Goal: Task Accomplishment & Management: Complete application form

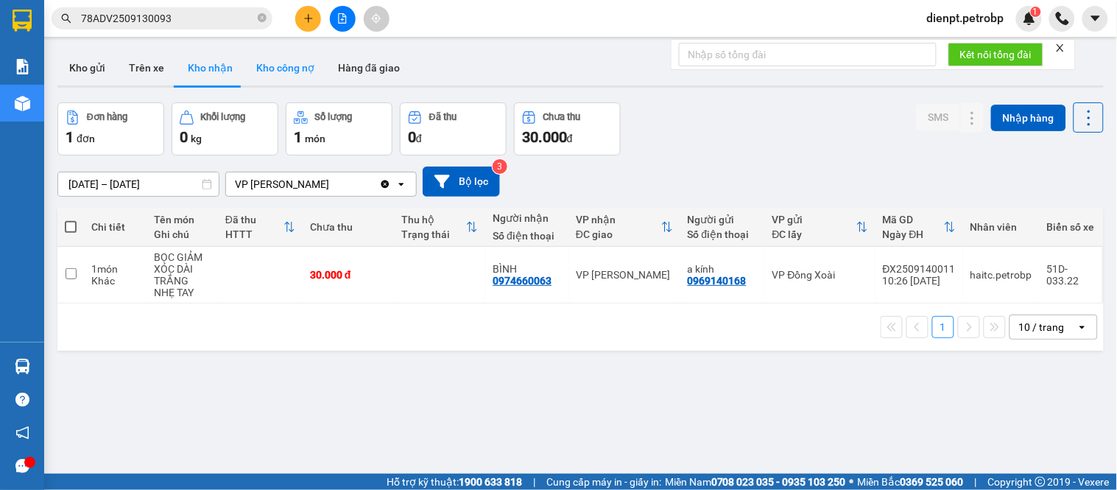
drag, startPoint x: 705, startPoint y: 136, endPoint x: 263, endPoint y: 52, distance: 450.4
click at [697, 129] on div "Đơn hàng 1 đơn Khối lượng 0 kg Số lượng 1 món Đã thu 0 đ Chưa thu 30.000 đ SMS …" at bounding box center [580, 128] width 1046 height 53
click at [303, 16] on icon "plus" at bounding box center [308, 18] width 10 height 10
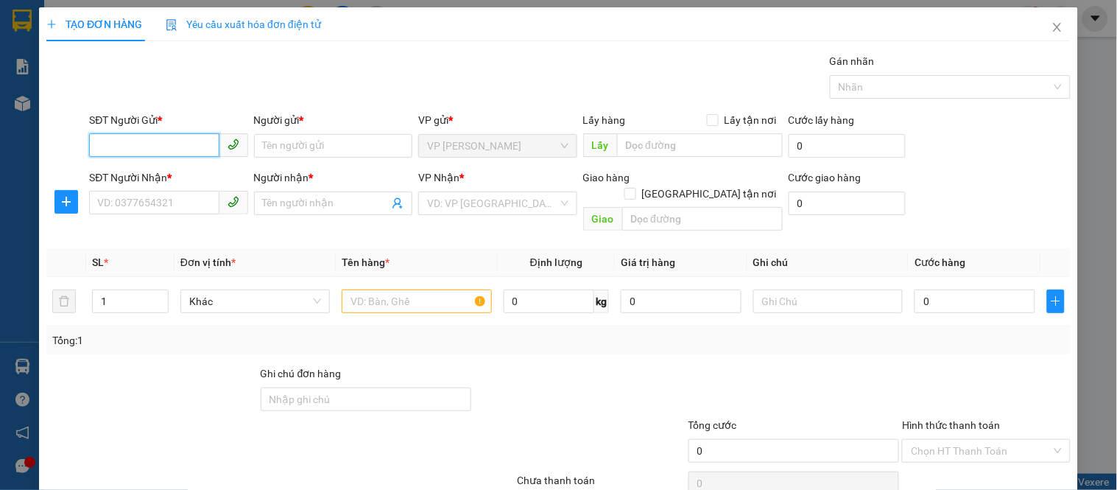
click at [141, 141] on input "SĐT Người Gửi *" at bounding box center [154, 145] width 130 height 24
type input "0987065777"
click at [174, 172] on div "0987065777 - ANH DƯƠNG" at bounding box center [166, 175] width 139 height 16
type input "ANH DƯƠNG"
type input "0922350999"
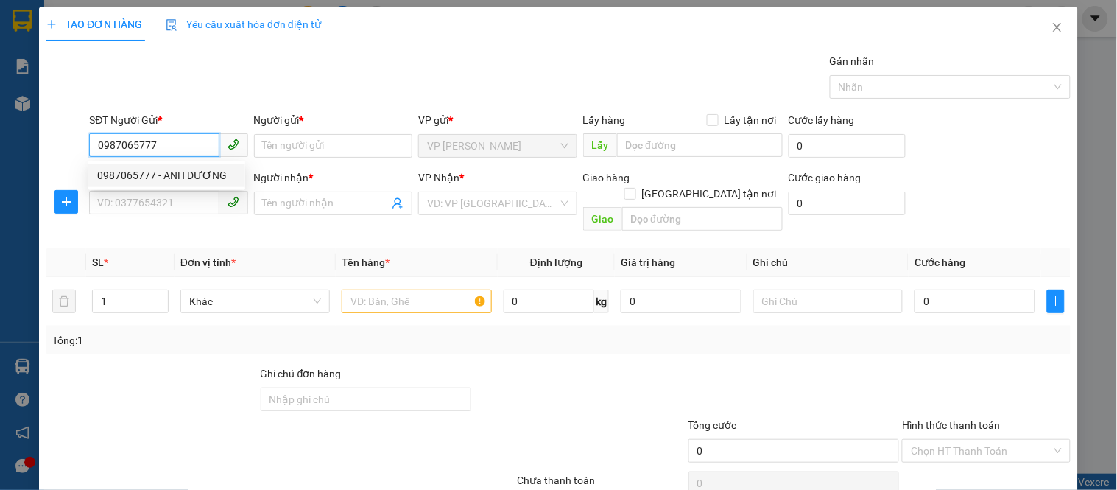
type input "HƯƠNG"
type input "40.000"
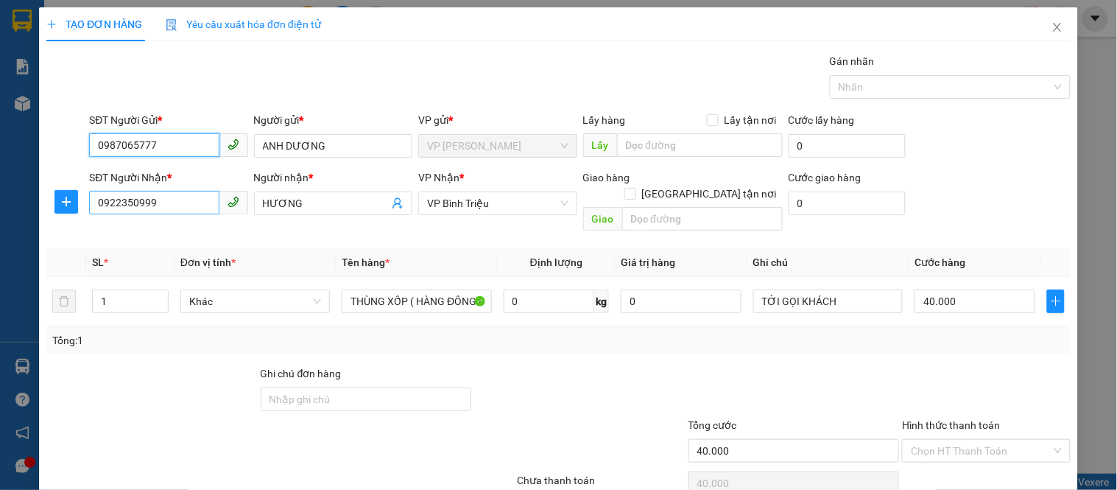
type input "0987065777"
click at [136, 205] on input "0922350999" at bounding box center [154, 203] width 130 height 24
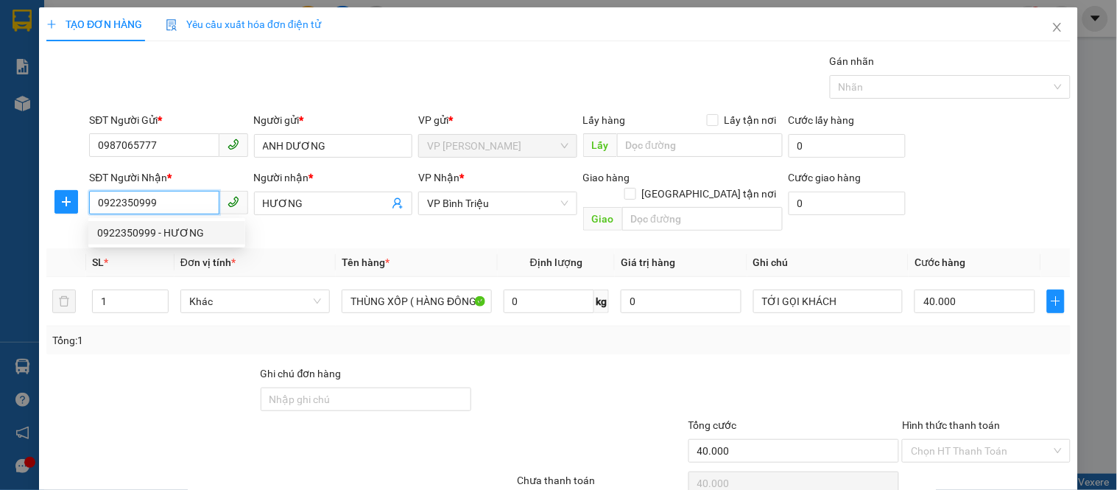
click at [178, 208] on input "0922350999" at bounding box center [154, 203] width 130 height 24
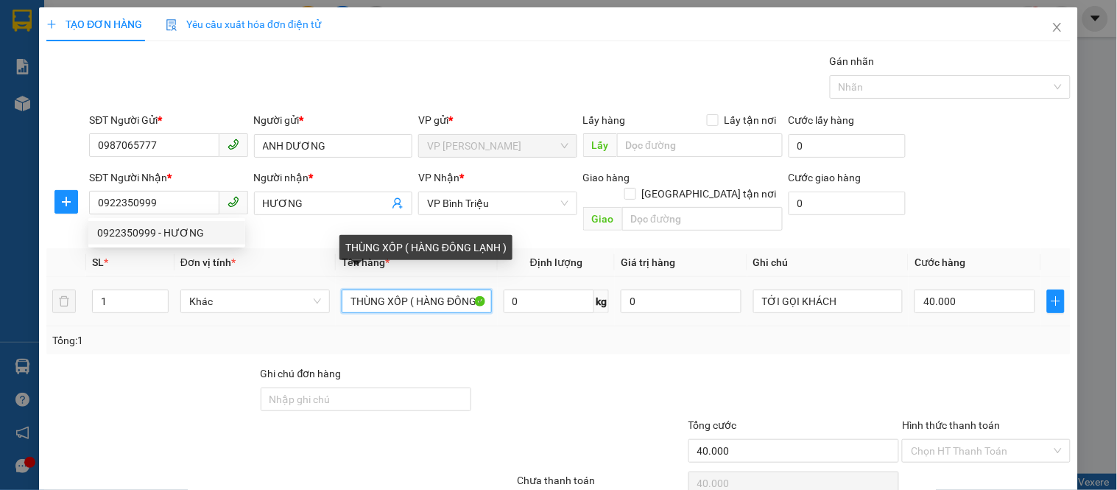
click at [418, 289] on input "THÙNG XỐP ( HÀNG ĐÔNG LẠNH )" at bounding box center [416, 301] width 149 height 24
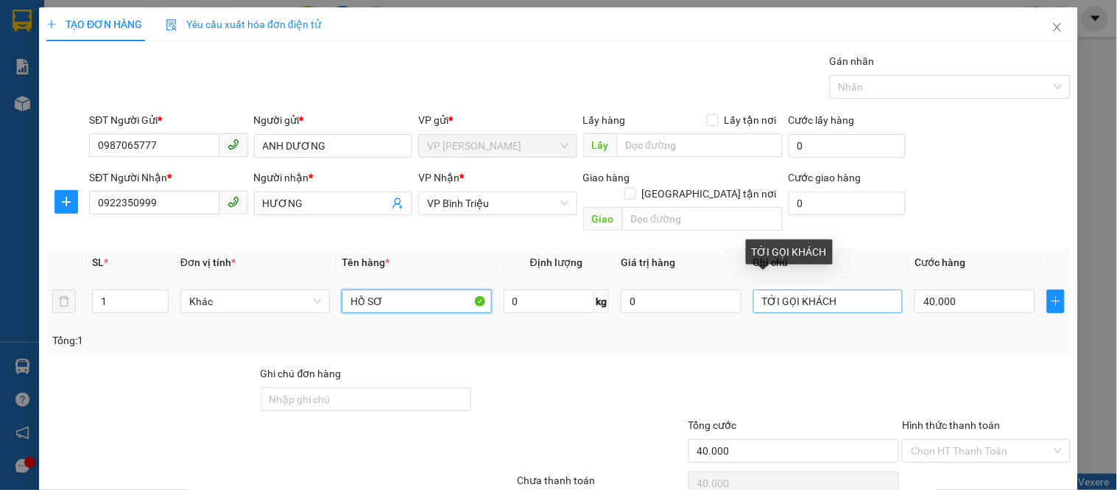
type input "HỒ SƠ"
click at [848, 289] on input "TỚI GỌI KHÁCH" at bounding box center [827, 301] width 149 height 24
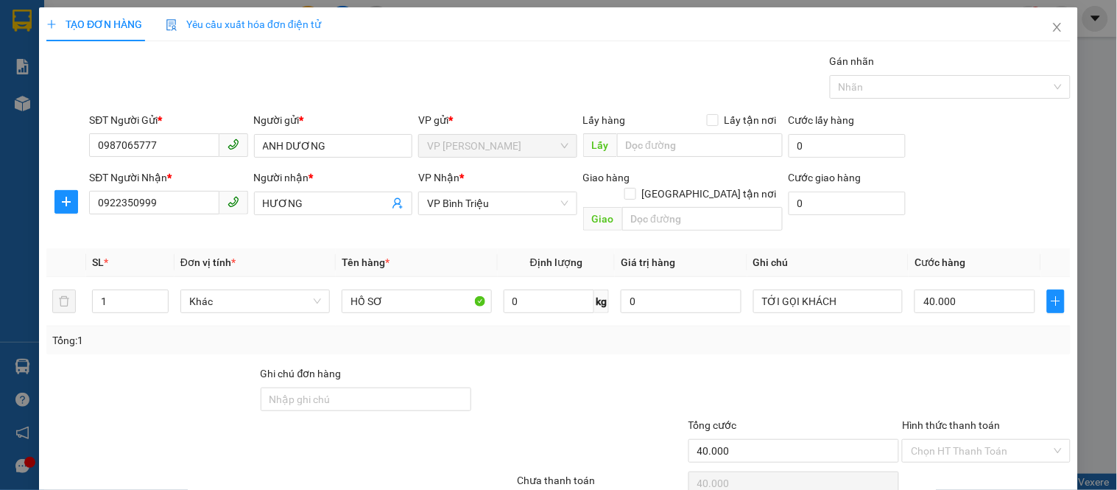
click at [649, 365] on div at bounding box center [580, 391] width 214 height 52
click at [1024, 332] on div "Tổng: 1" at bounding box center [558, 340] width 1012 height 16
click at [976, 289] on input "40.000" at bounding box center [975, 301] width 121 height 24
type input "3"
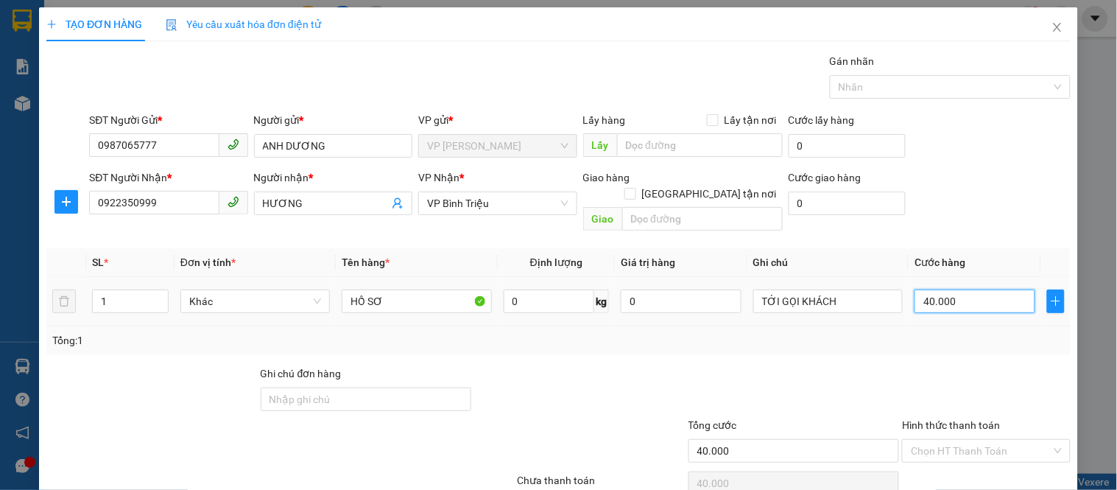
type input "3"
type input "30"
type input "300"
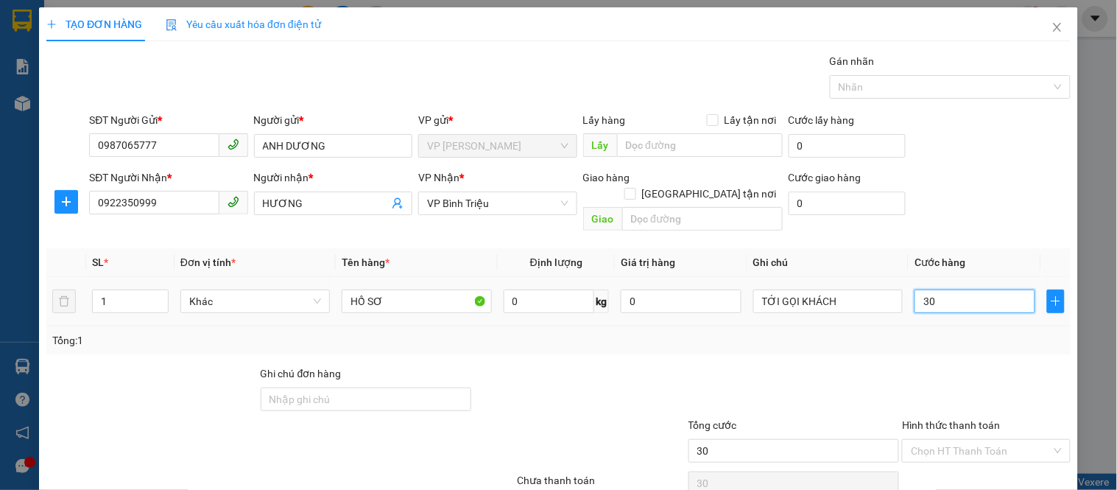
type input "300"
type input "3.000"
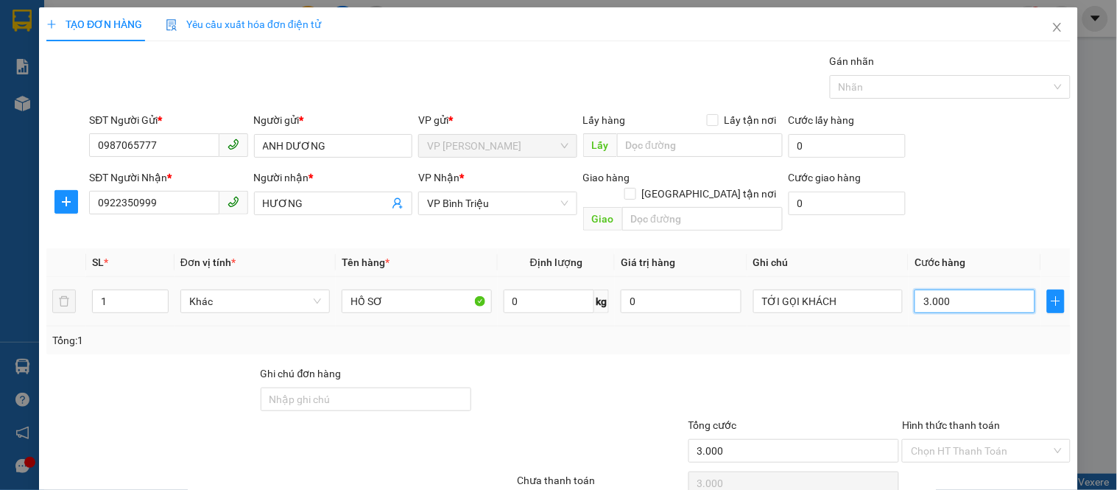
type input "30.000"
click at [649, 372] on div at bounding box center [580, 391] width 214 height 52
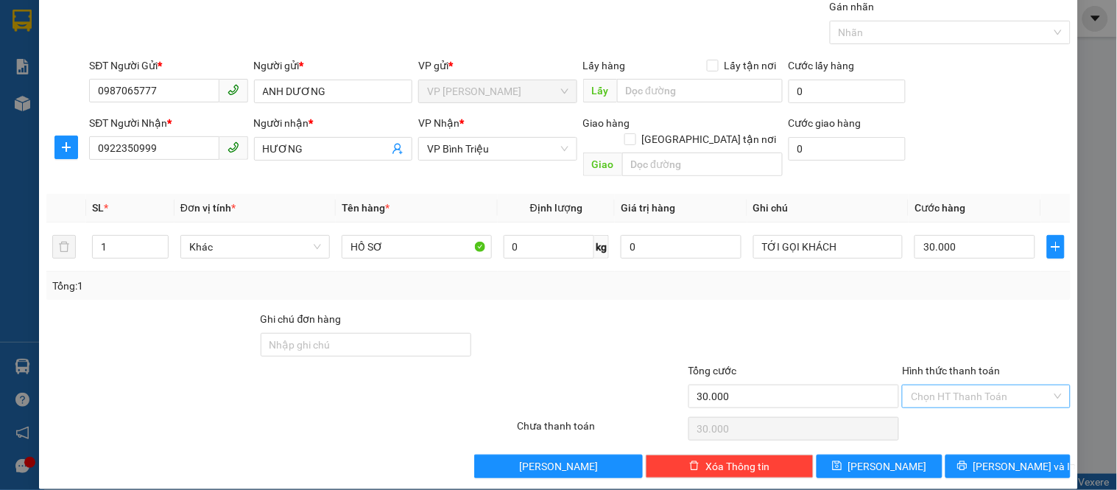
click at [922, 385] on input "Hình thức thanh toán" at bounding box center [981, 396] width 140 height 22
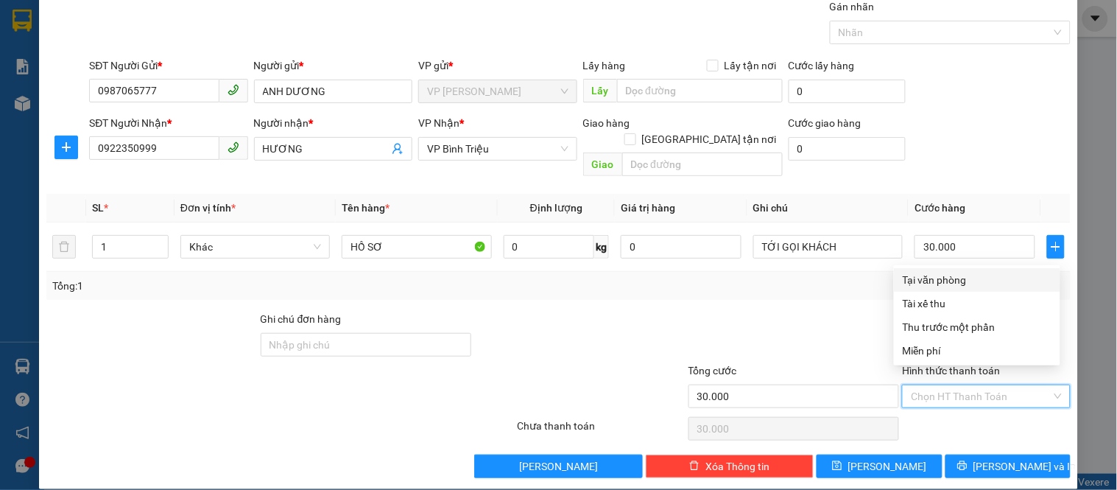
click at [926, 281] on div "Tại văn phòng" at bounding box center [977, 280] width 149 height 16
type input "0"
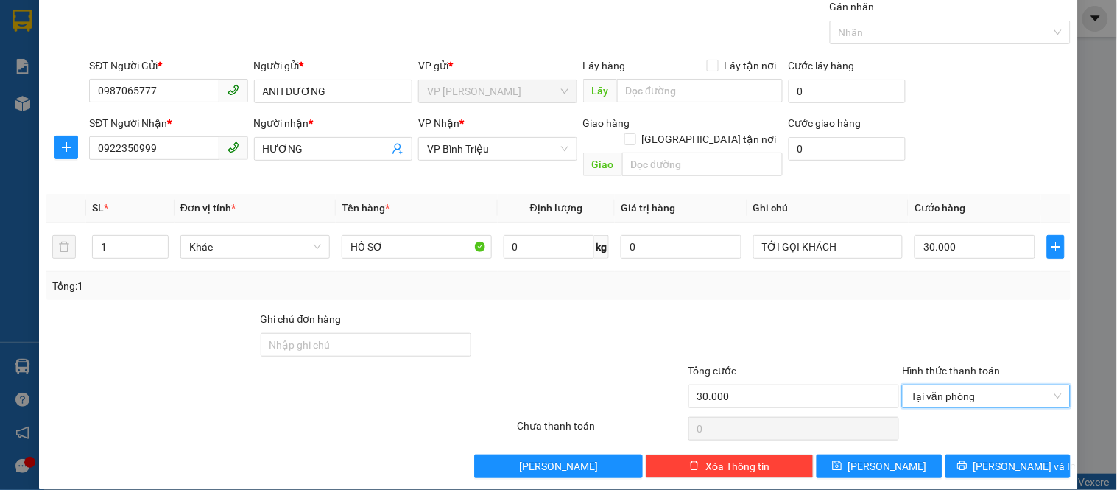
click at [620, 317] on div at bounding box center [580, 337] width 214 height 52
drag, startPoint x: 554, startPoint y: 296, endPoint x: 988, endPoint y: 309, distance: 434.7
click at [635, 311] on div at bounding box center [580, 337] width 214 height 52
click at [993, 458] on span "[PERSON_NAME] và In" at bounding box center [1024, 466] width 103 height 16
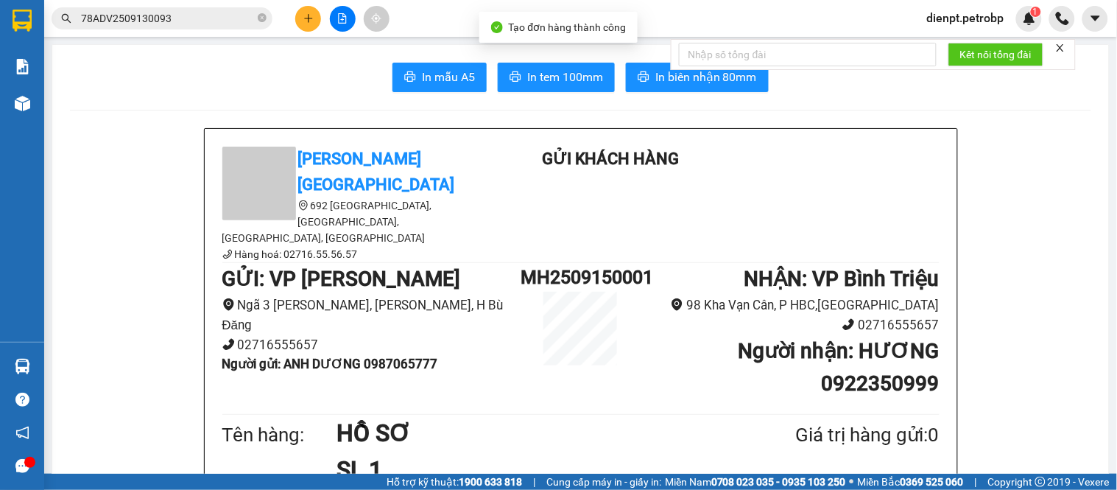
click at [834, 81] on div "In mẫu A5 In tem 100mm In biên nhận 80mm" at bounding box center [580, 77] width 1021 height 29
click at [566, 79] on span "In tem 100mm" at bounding box center [565, 77] width 76 height 18
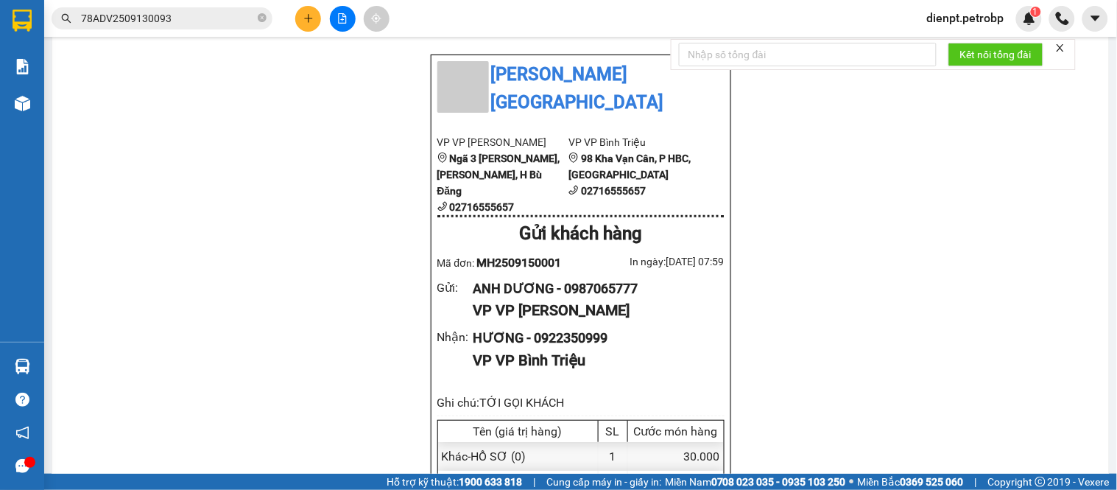
scroll to position [982, 0]
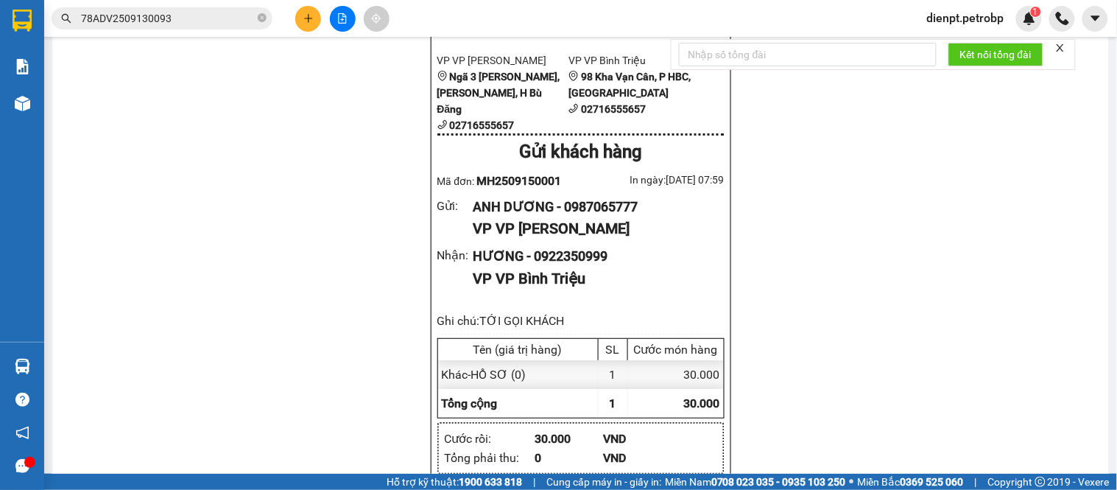
click at [532, 174] on span "MH2509150001" at bounding box center [518, 181] width 85 height 14
copy span "MH2509150001"
click at [539, 174] on span "MH2509150001" at bounding box center [518, 181] width 85 height 14
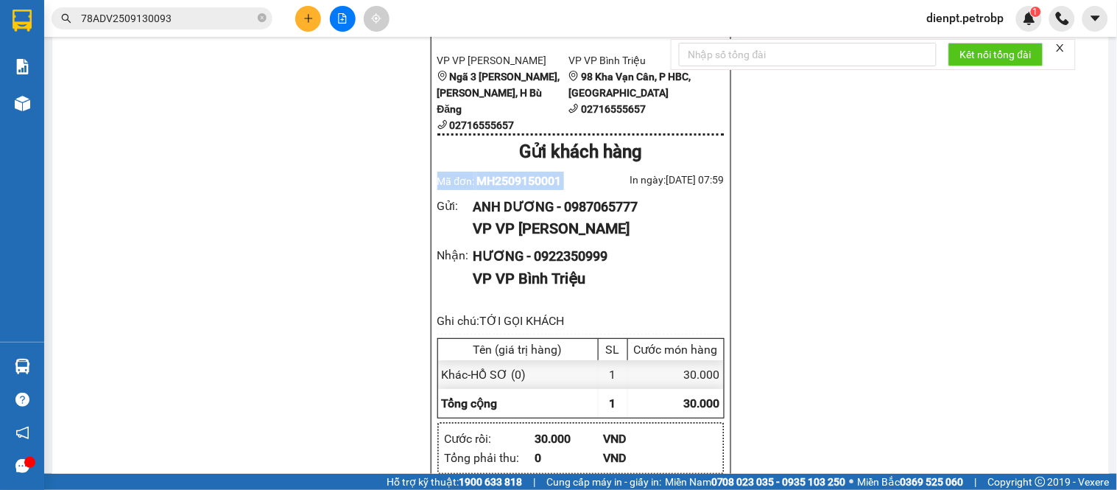
click at [539, 174] on span "MH2509150001" at bounding box center [518, 181] width 85 height 14
click at [848, 271] on div "Petro [GEOGRAPHIC_DATA] 692 [GEOGRAPHIC_DATA], [GEOGRAPHIC_DATA], [GEOGRAPHIC_D…" at bounding box center [580, 254] width 1021 height 2214
click at [521, 174] on span "MH2509150001" at bounding box center [518, 181] width 85 height 14
copy span "MH2509150001"
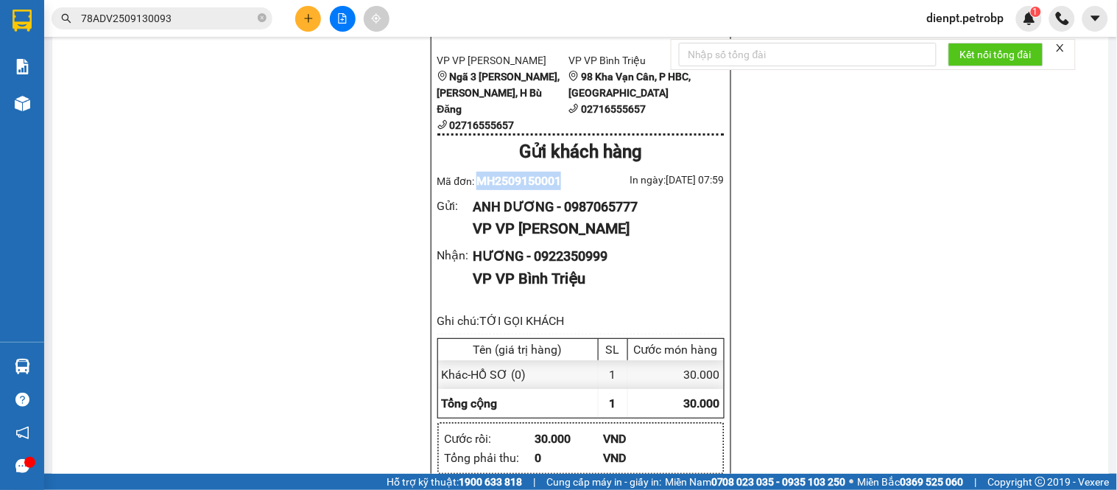
scroll to position [736, 0]
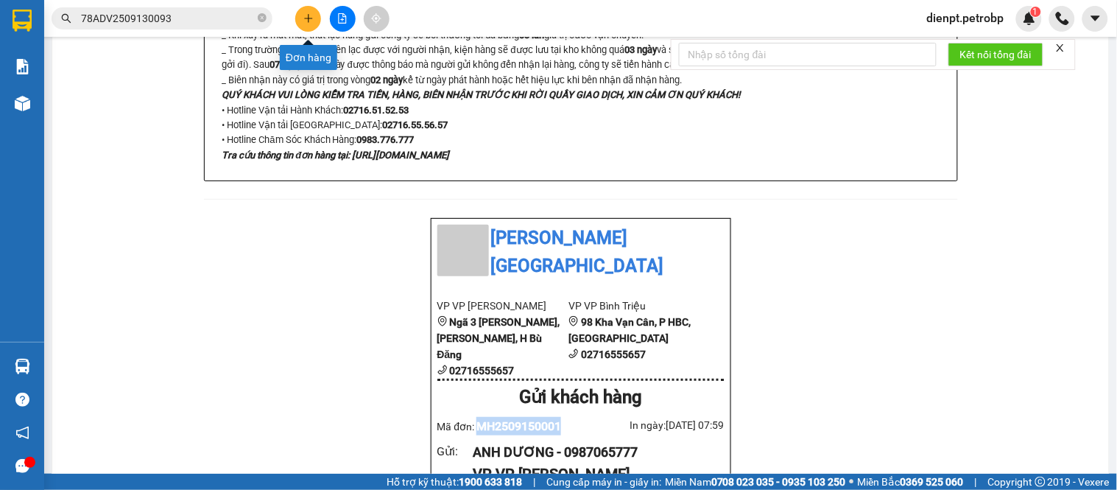
click at [311, 15] on icon "plus" at bounding box center [308, 18] width 10 height 10
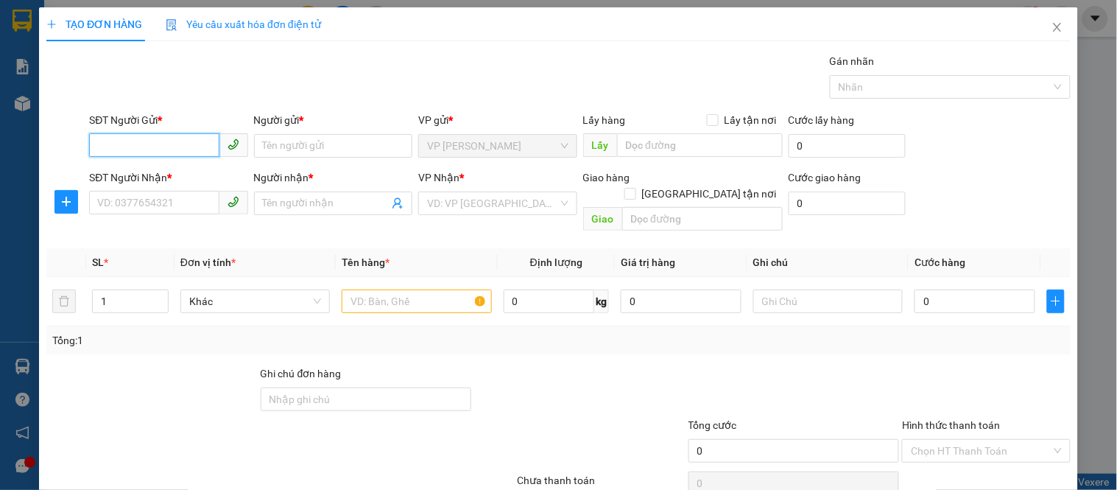
click at [184, 152] on input "SĐT Người Gửi *" at bounding box center [154, 145] width 130 height 24
click at [166, 147] on input "0966741517" at bounding box center [154, 145] width 130 height 24
type input "0966741517"
click at [292, 147] on input "Người gửi *" at bounding box center [333, 146] width 158 height 24
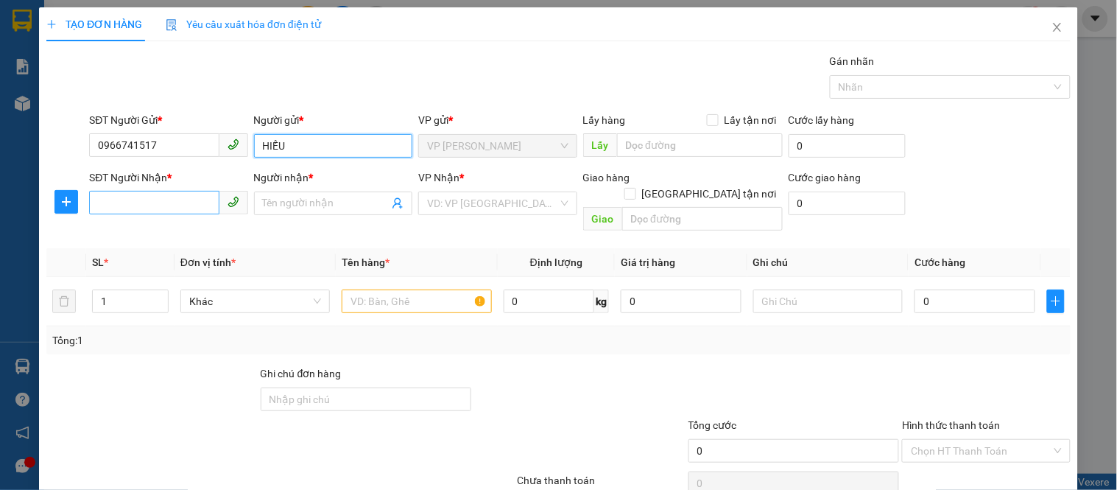
type input "HIẾU"
click at [118, 206] on input "SĐT Người Nhận *" at bounding box center [154, 203] width 130 height 24
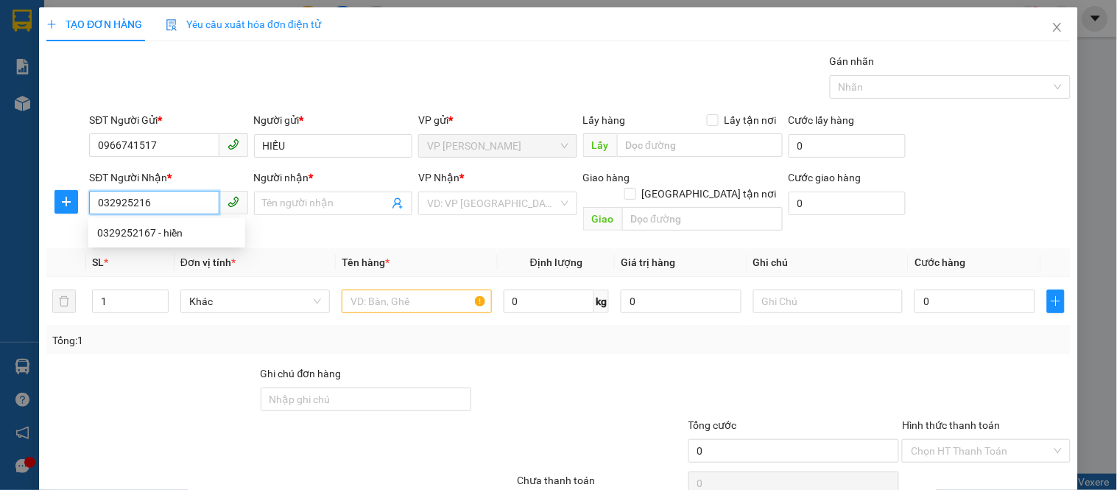
type input "0329252167"
click at [141, 236] on div "0329252167 - hiền" at bounding box center [166, 233] width 139 height 16
type input "hiền"
type input "20.000"
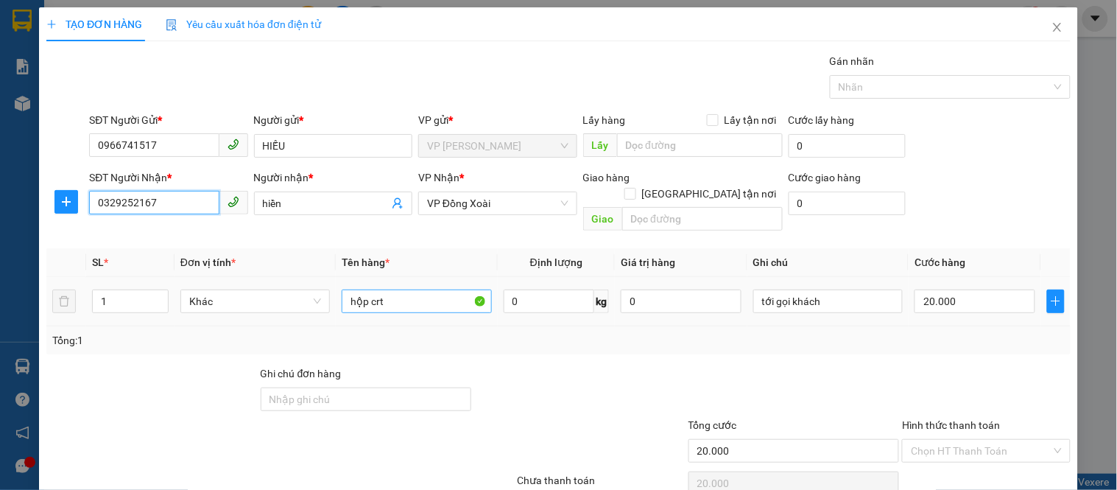
type input "0329252167"
click at [407, 289] on input "hộp crt" at bounding box center [416, 301] width 149 height 24
click at [405, 291] on input "hộp crt DÀI" at bounding box center [416, 301] width 149 height 24
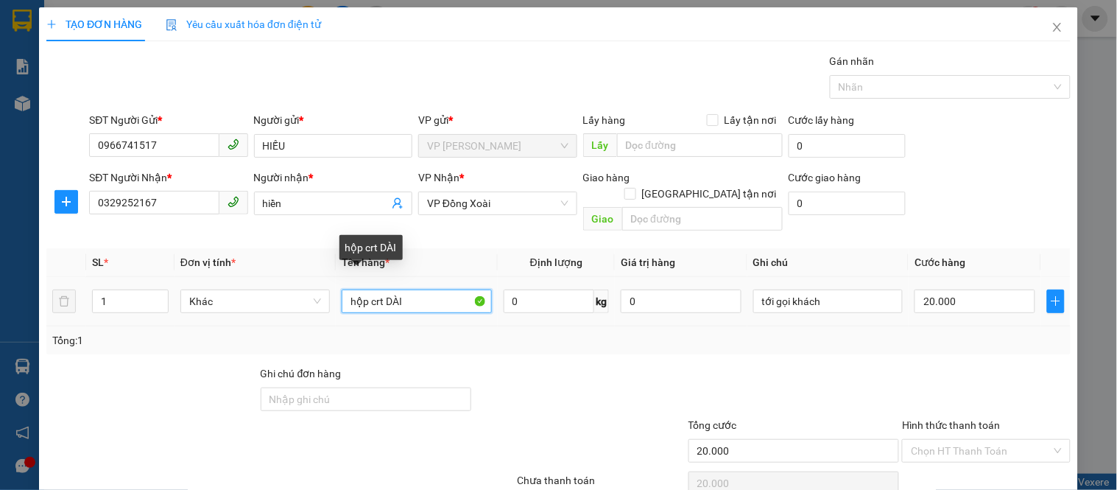
click at [405, 291] on input "hộp crt DÀI" at bounding box center [416, 301] width 149 height 24
type input "H"
type input "CT DÀI"
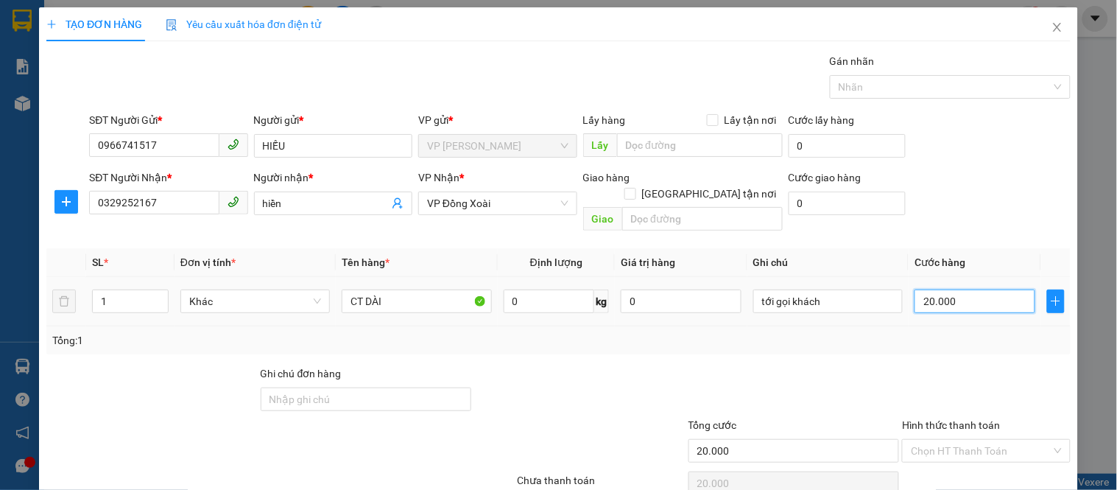
click at [995, 295] on input "20.000" at bounding box center [975, 301] width 121 height 24
click at [994, 295] on input "20.000" at bounding box center [975, 301] width 121 height 24
type input "5"
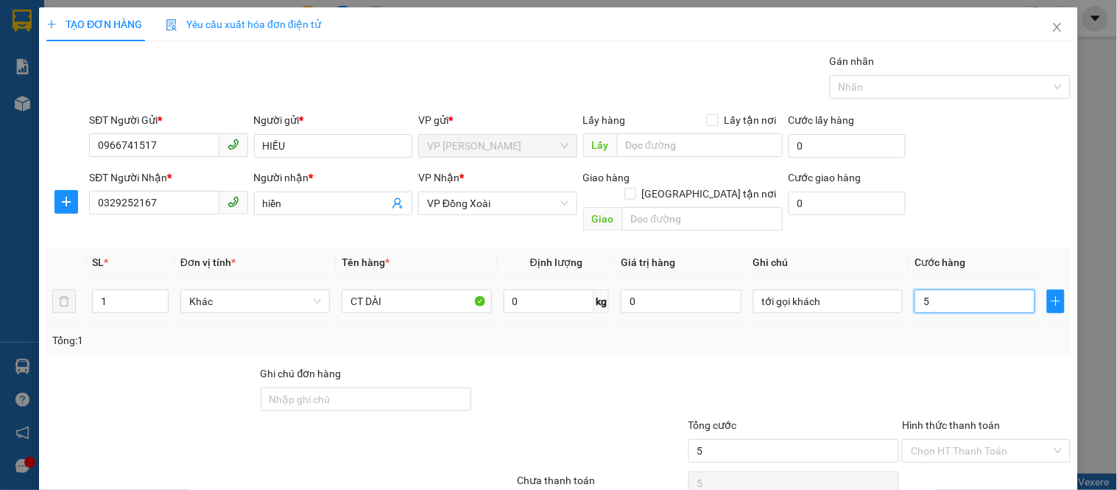
type input "50"
type input "500"
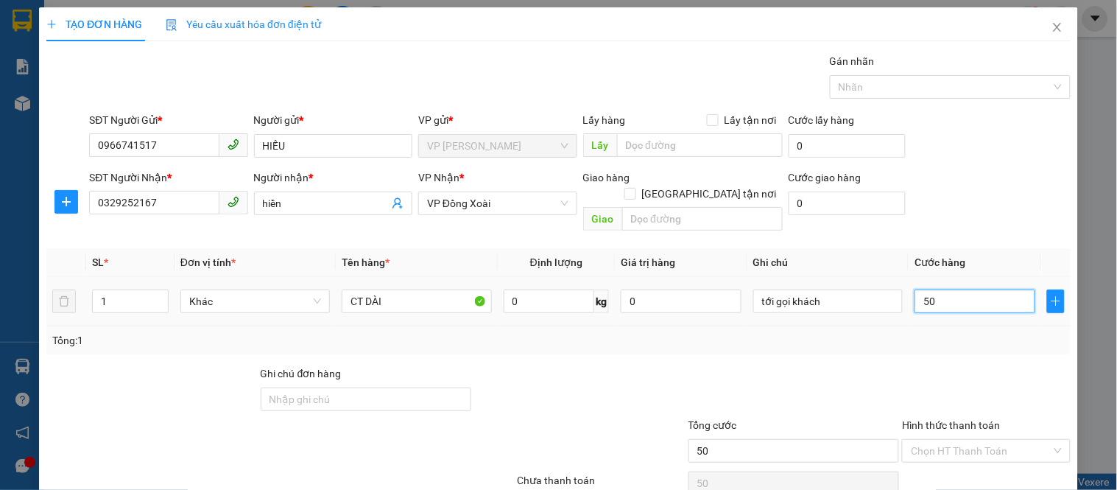
type input "500"
type input "5.000"
type input "50.000"
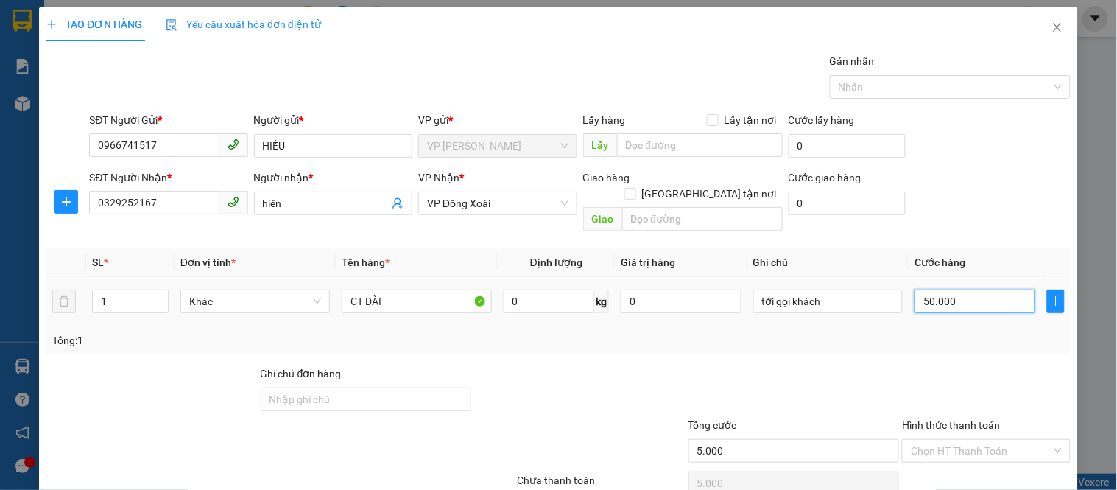
type input "50.000"
click at [847, 289] on input "tới gọi khách" at bounding box center [827, 301] width 149 height 24
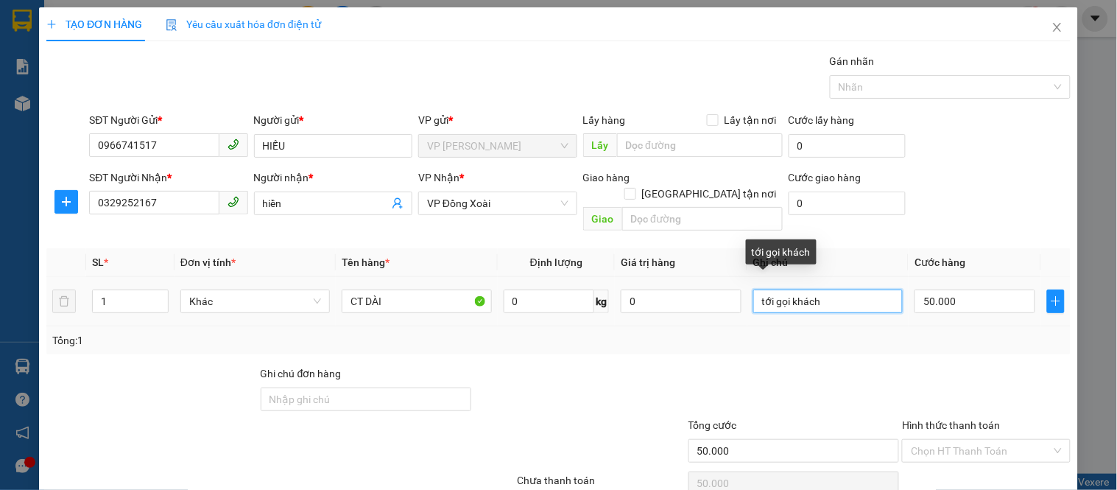
click at [849, 289] on input "tới gọi khách" at bounding box center [827, 301] width 149 height 24
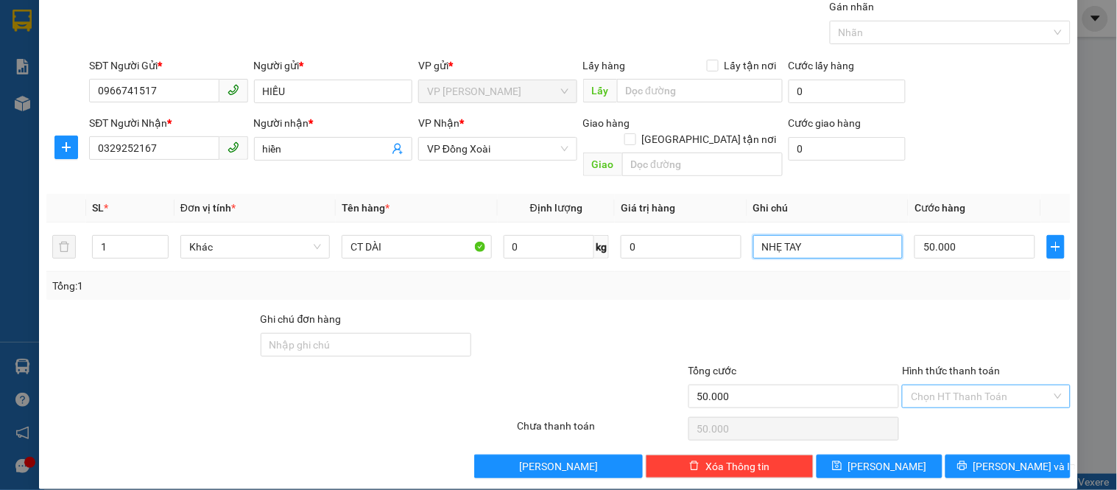
type input "NHẸ TAY"
click at [937, 385] on input "Hình thức thanh toán" at bounding box center [981, 396] width 140 height 22
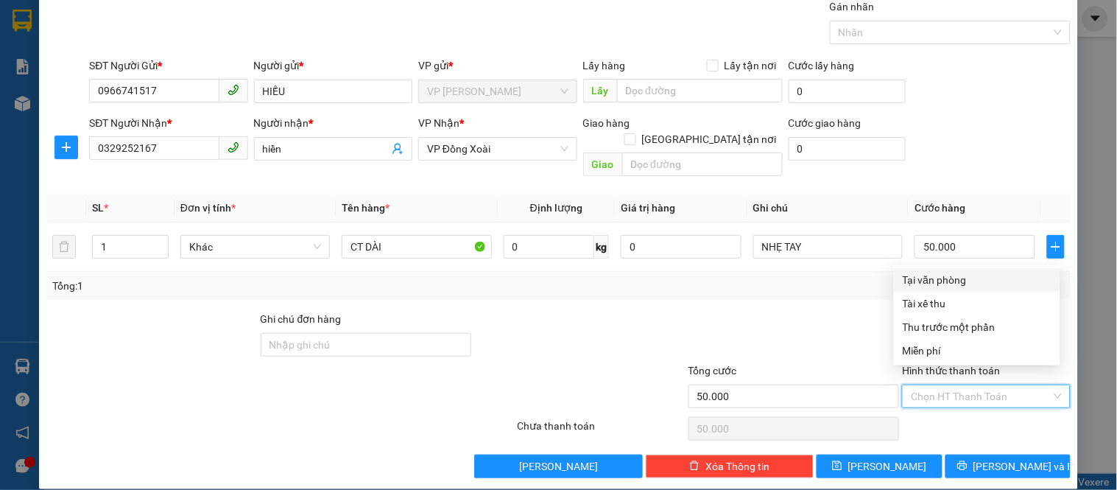
click at [932, 287] on div "Tại văn phòng" at bounding box center [977, 280] width 149 height 16
type input "0"
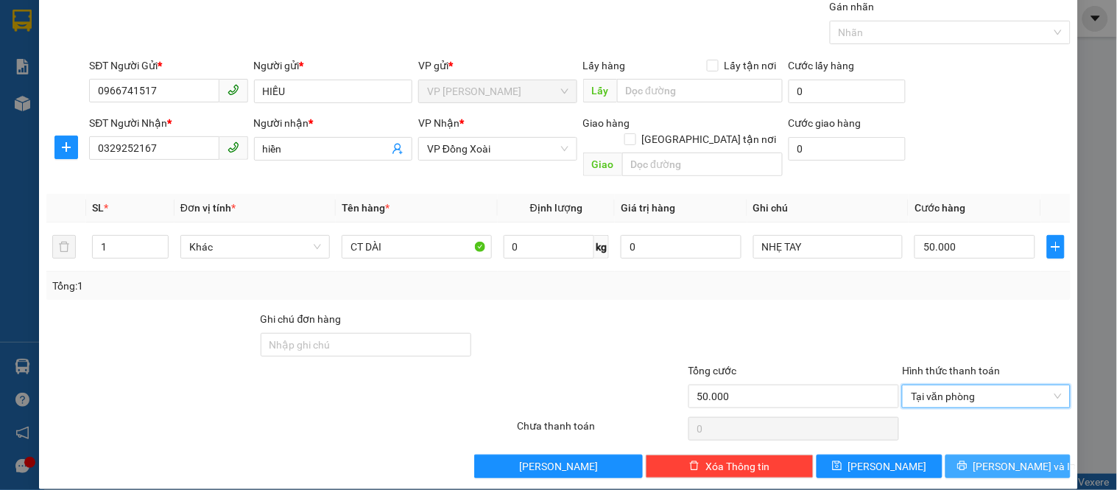
click at [968, 460] on icon "printer" at bounding box center [962, 465] width 10 height 10
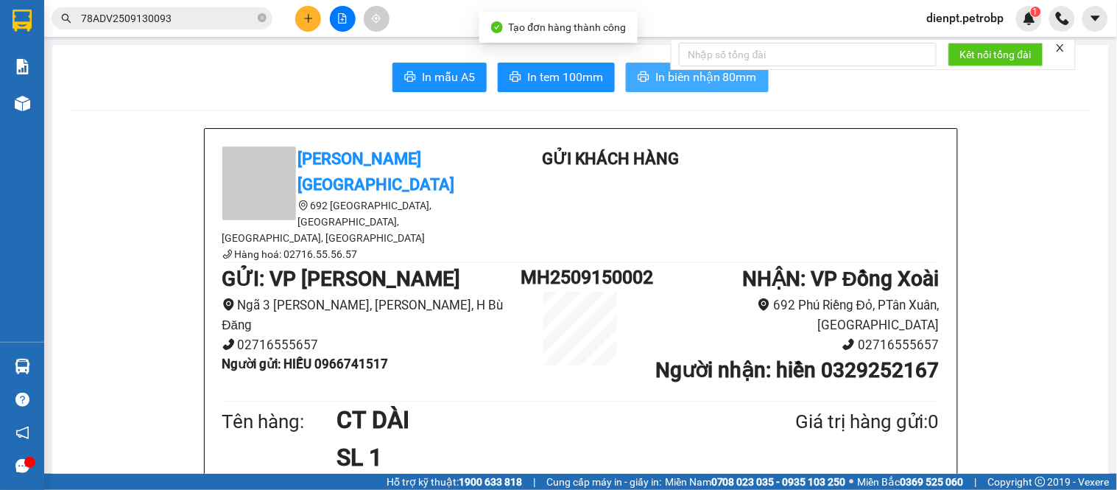
drag, startPoint x: 906, startPoint y: 97, endPoint x: 631, endPoint y: 83, distance: 275.8
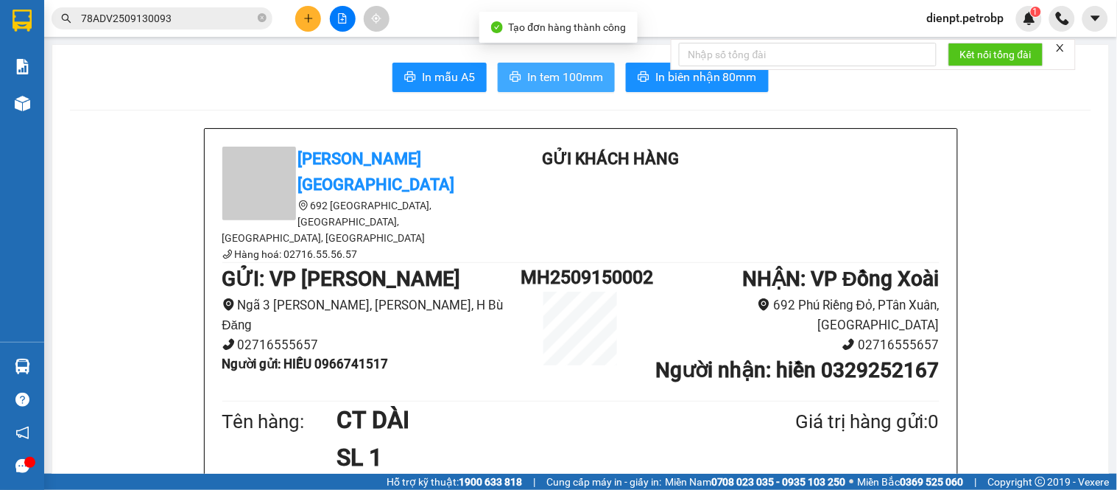
click at [546, 82] on span "In tem 100mm" at bounding box center [565, 77] width 76 height 18
drag, startPoint x: 1024, startPoint y: 231, endPoint x: 678, endPoint y: 250, distance: 346.6
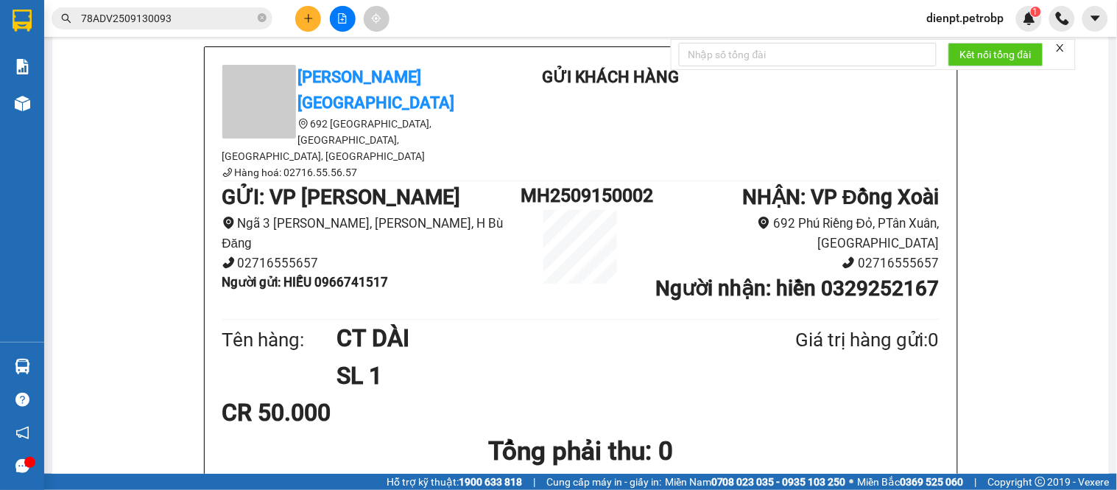
click at [353, 275] on b "Người gửi : HIẾU 0966741517" at bounding box center [305, 282] width 166 height 15
copy b "0966741517"
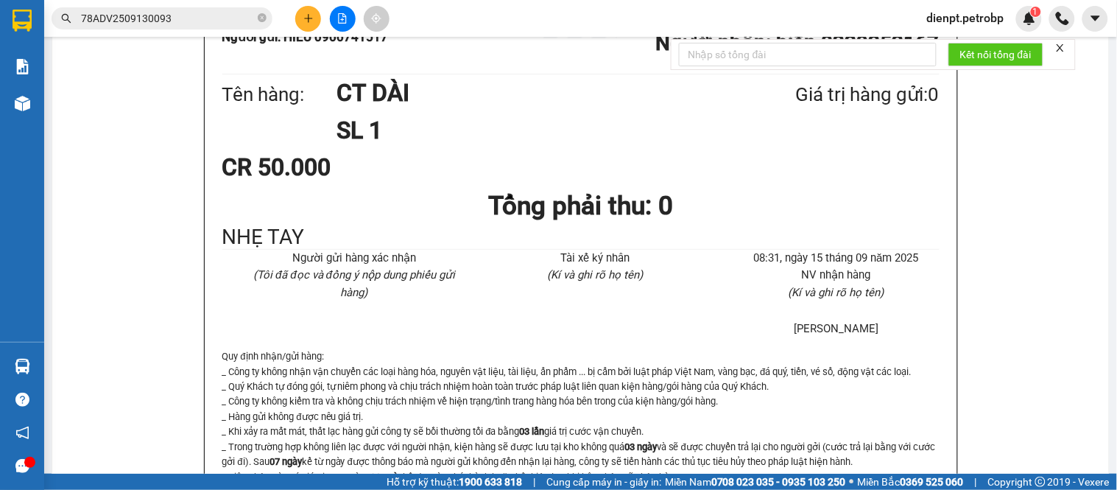
scroll to position [409, 0]
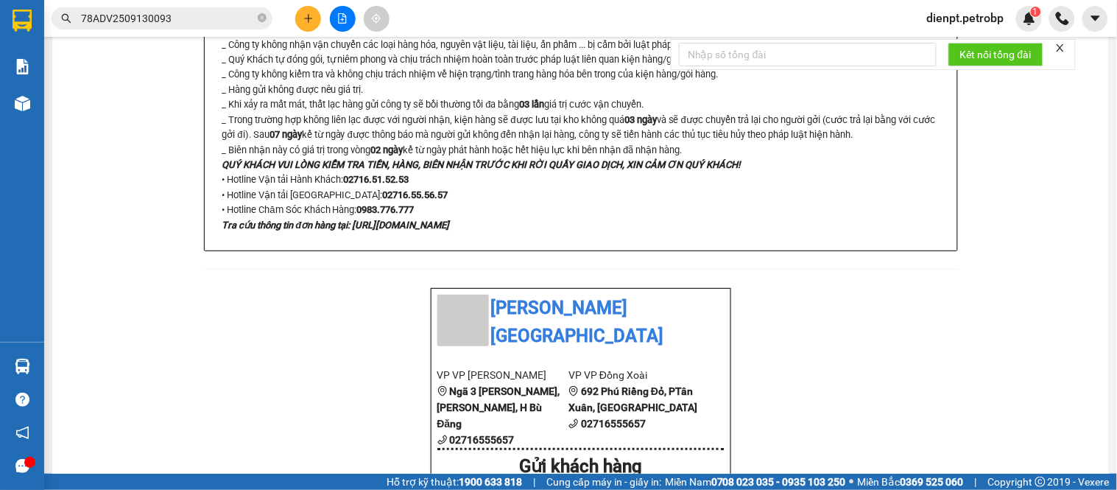
scroll to position [982, 0]
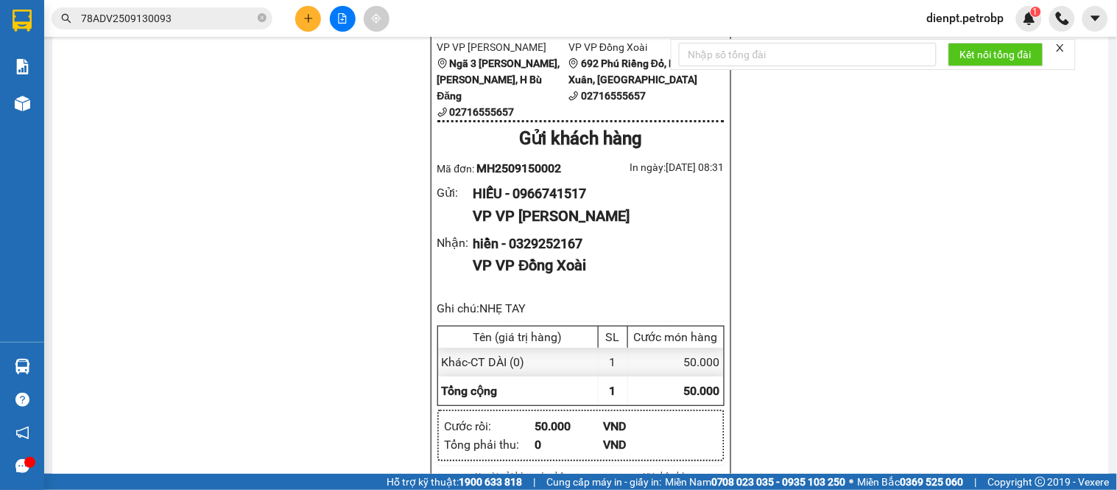
click at [534, 159] on div "Mã đơn: MH2509150002" at bounding box center [509, 168] width 144 height 18
click at [538, 161] on span "MH2509150002" at bounding box center [518, 168] width 85 height 14
copy span "MH2509150002"
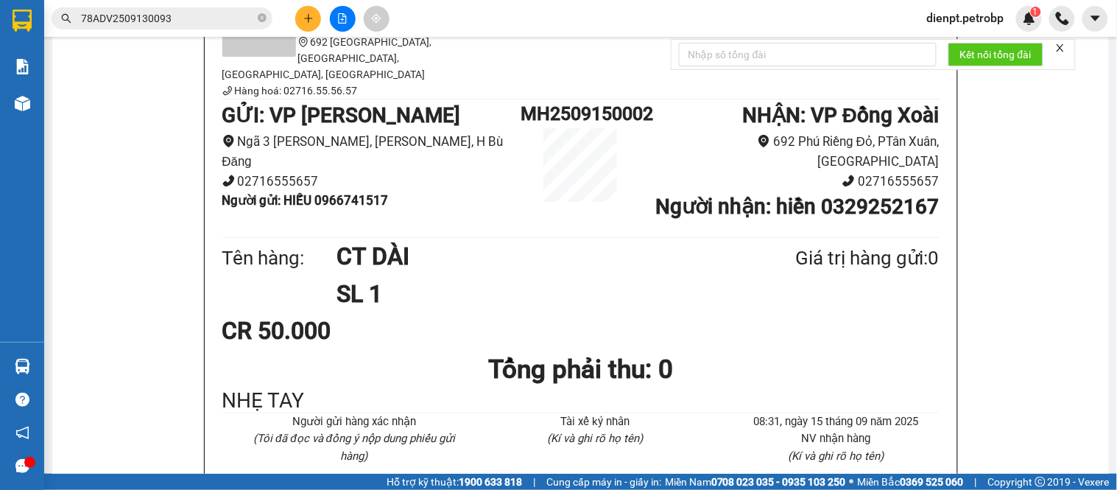
scroll to position [0, 0]
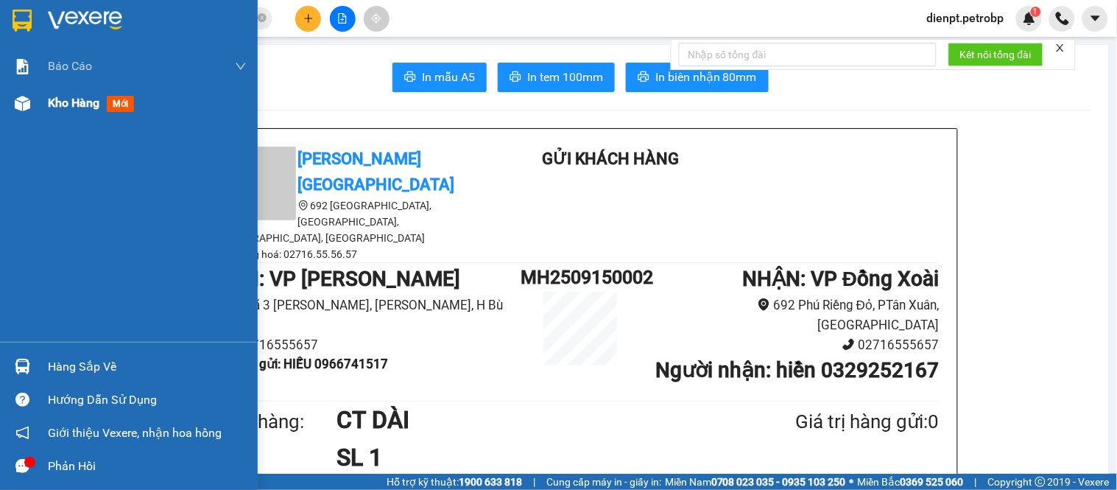
click at [25, 108] on img at bounding box center [22, 103] width 15 height 15
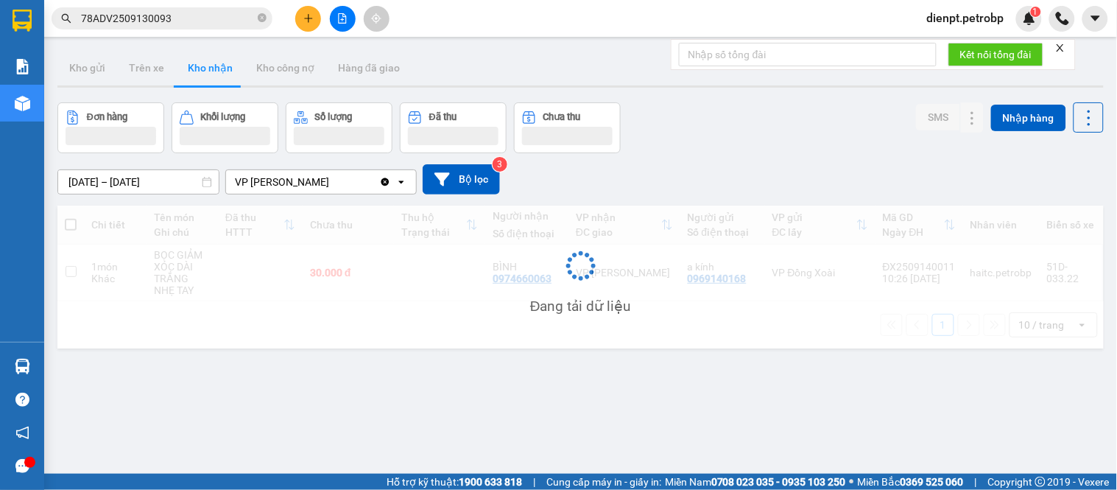
click at [757, 144] on div "Đơn hàng Khối lượng Số lượng Đã thu Chưa thu SMS Nhập hàng" at bounding box center [580, 127] width 1046 height 51
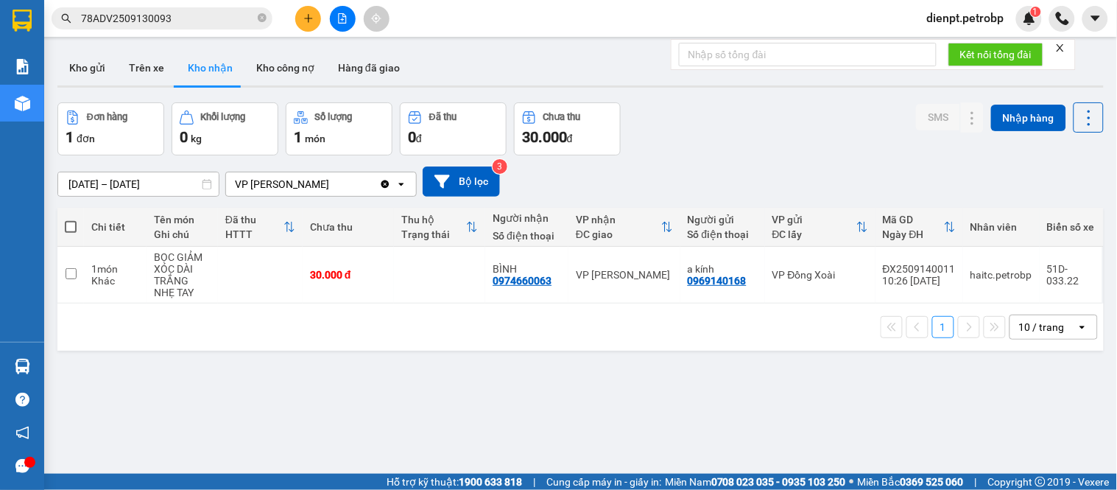
click at [210, 82] on button "Kho nhận" at bounding box center [210, 67] width 68 height 35
click at [968, 278] on icon at bounding box center [973, 275] width 10 height 10
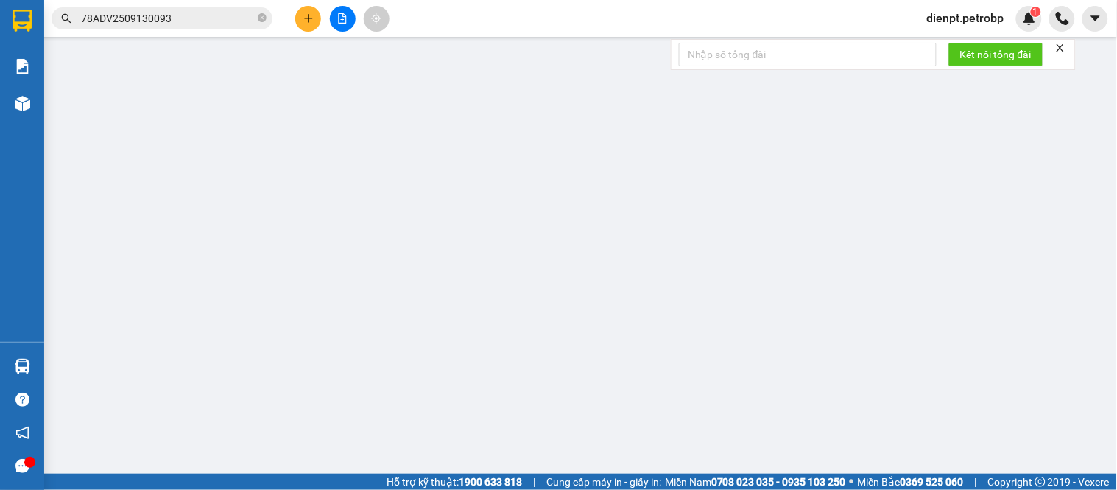
type input "0969140168"
type input "a kính"
type input "0974660063"
type input "BÌNH"
type input "30.000"
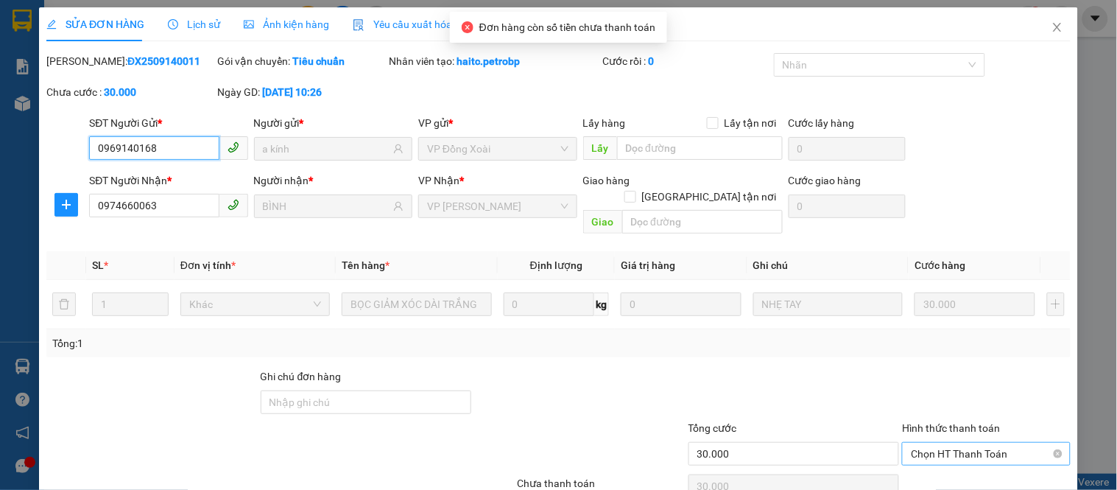
scroll to position [57, 0]
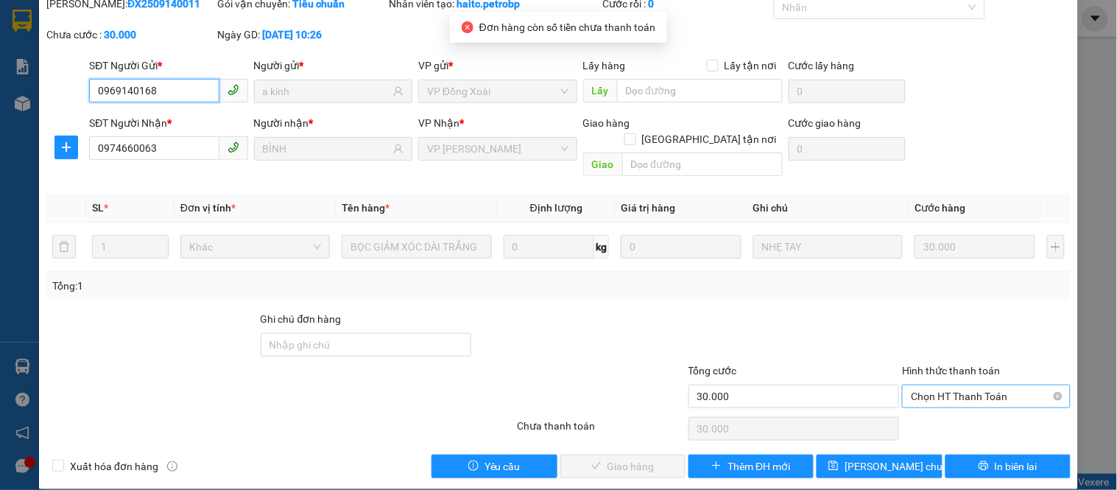
click at [935, 385] on span "Chọn HT Thanh Toán" at bounding box center [986, 396] width 150 height 22
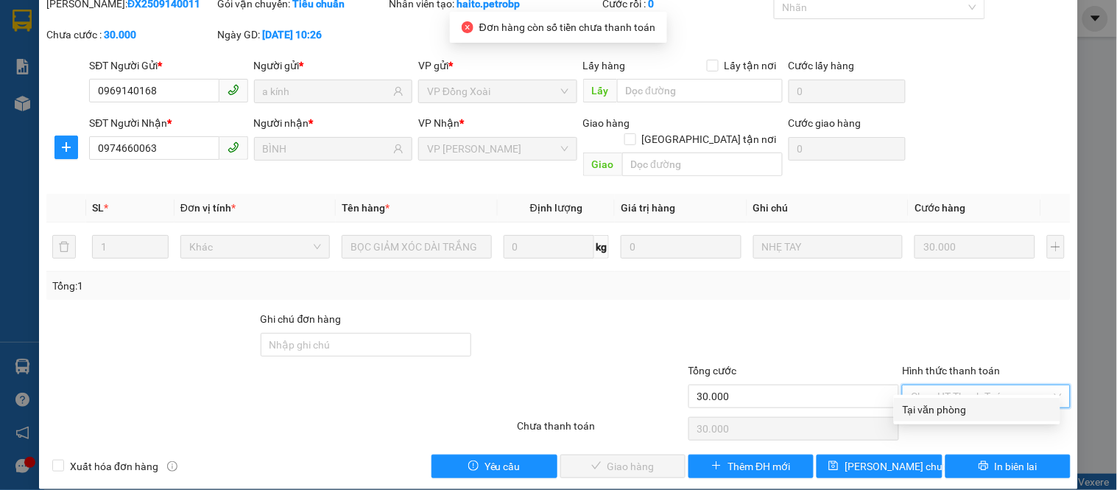
click at [918, 406] on div "Tại văn phòng" at bounding box center [977, 409] width 149 height 16
type input "0"
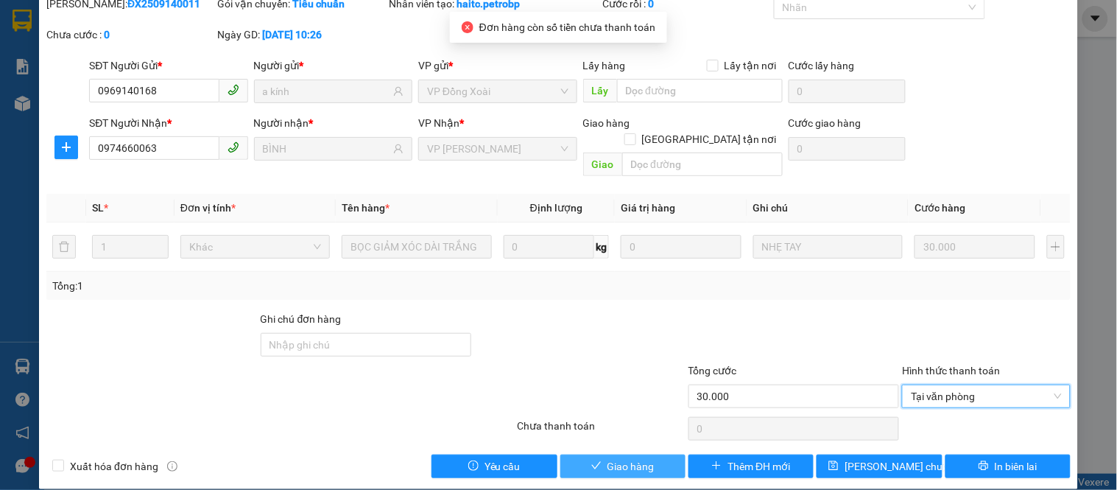
click at [597, 454] on button "Giao hàng" at bounding box center [622, 466] width 125 height 24
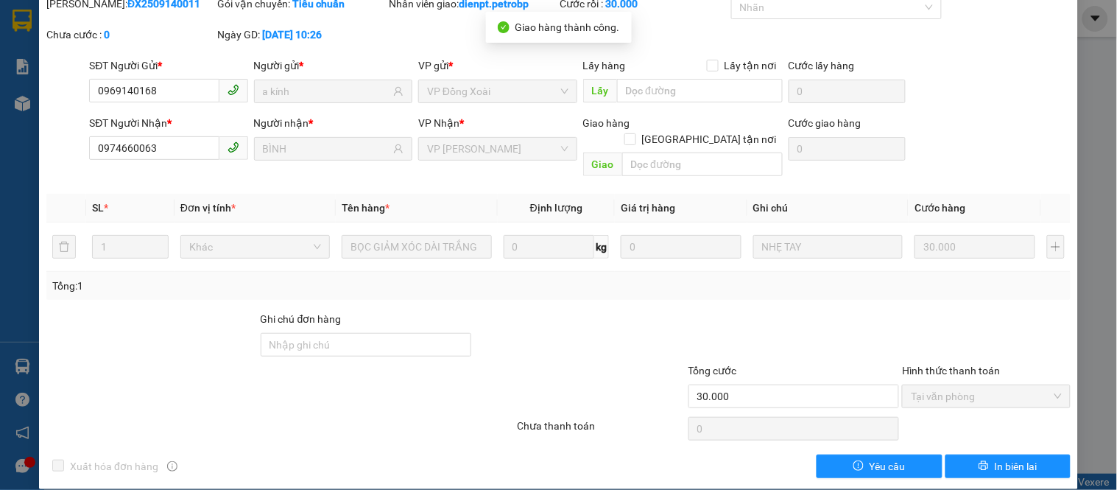
click at [142, 4] on b "ĐX2509140011" at bounding box center [163, 4] width 73 height 12
copy b "ĐX2509140011"
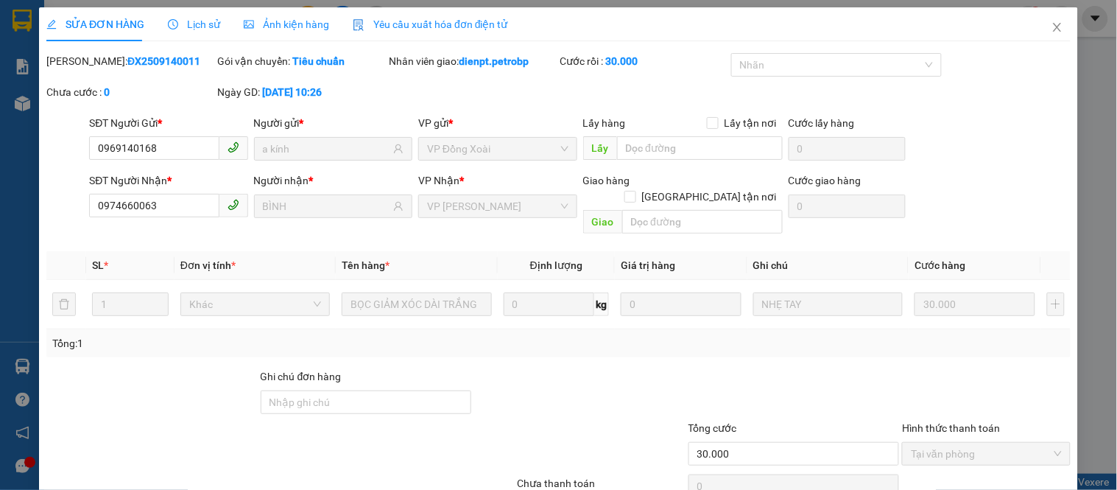
click at [982, 77] on div "[PERSON_NAME]: ĐX2509140011 Gói vận chuyển: Tiêu chuẩn Nhân viên giao: dienpt.p…" at bounding box center [558, 84] width 1027 height 62
click at [1052, 26] on icon "close" at bounding box center [1058, 27] width 12 height 12
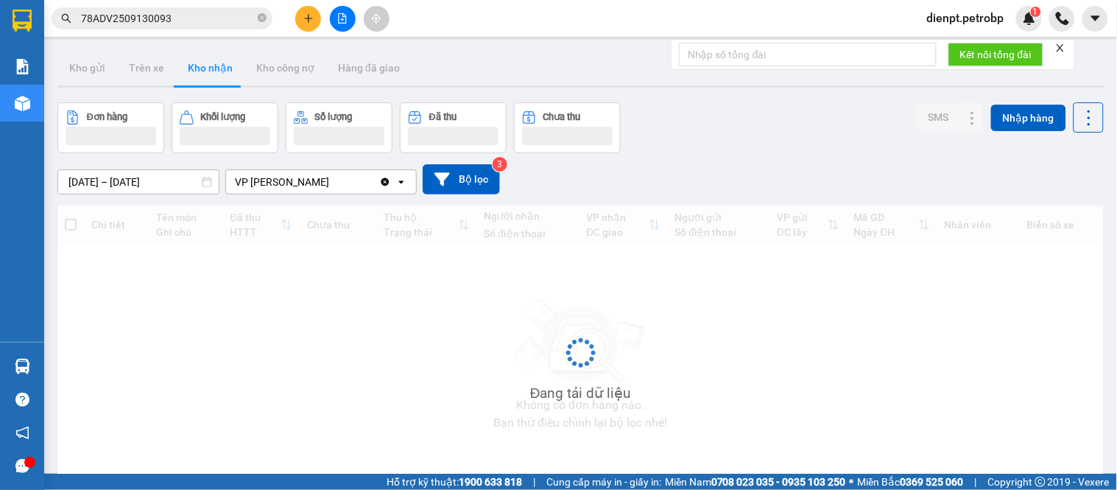
click at [733, 149] on div "Đơn hàng Khối lượng Số lượng Đã thu Chưa thu SMS Nhập hàng" at bounding box center [580, 127] width 1046 height 51
